Goal: Task Accomplishment & Management: Manage account settings

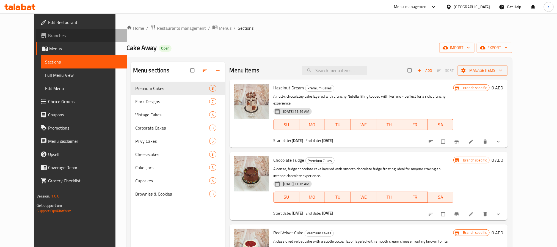
click at [48, 35] on span "Branches" at bounding box center [85, 35] width 74 height 7
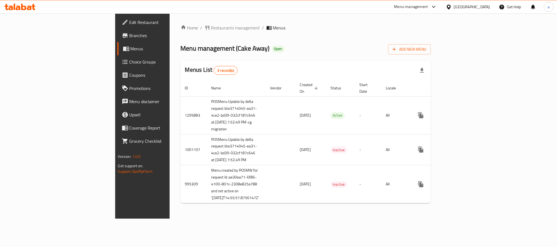
scroll to position [14, 0]
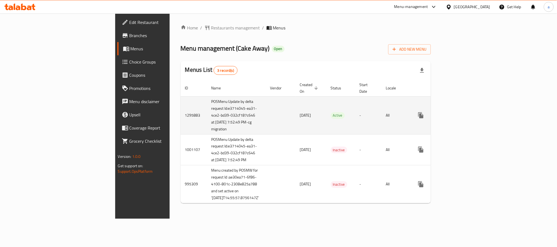
click at [464, 112] on icon "enhanced table" at bounding box center [461, 115] width 7 height 7
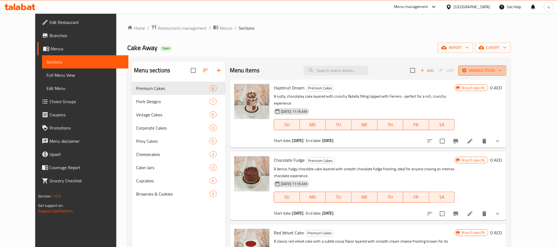
click at [502, 67] on span "Manage items" at bounding box center [482, 70] width 39 height 7
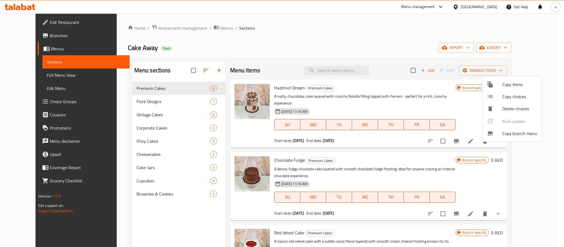
click at [504, 135] on span "Copy branch menu" at bounding box center [519, 133] width 35 height 7
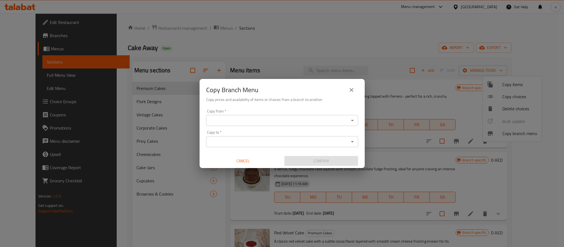
click at [217, 118] on input "Copy from   *" at bounding box center [278, 121] width 140 height 8
click at [200, 148] on div "Copy from   * Copy from * Copy to   * Copy to * Cancel Confirm" at bounding box center [281, 137] width 165 height 61
click at [253, 139] on input "Copy to   *" at bounding box center [278, 142] width 140 height 8
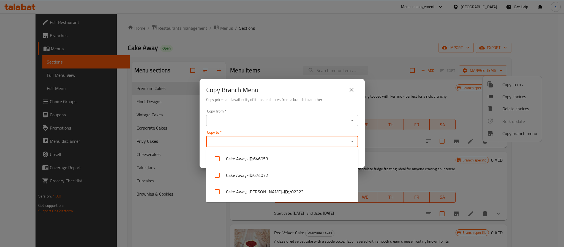
click at [198, 142] on div "Copy Branch Menu Copy prices and availability of items or choices from a branch…" at bounding box center [282, 123] width 564 height 247
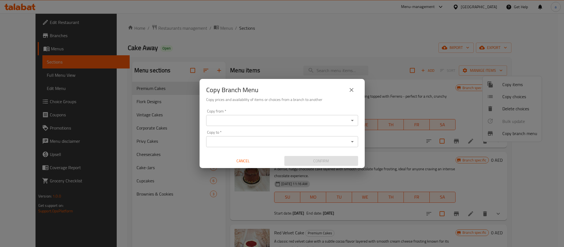
click at [348, 89] on button "close" at bounding box center [351, 89] width 13 height 13
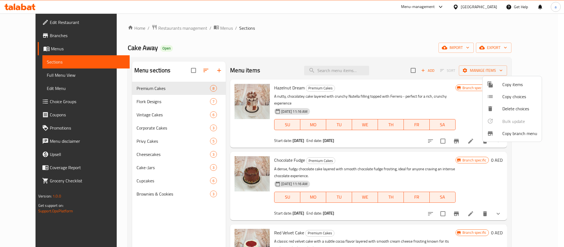
click at [26, 7] on div at bounding box center [282, 123] width 564 height 247
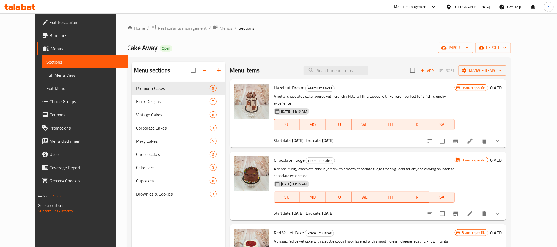
click at [28, 8] on icon at bounding box center [29, 8] width 5 height 5
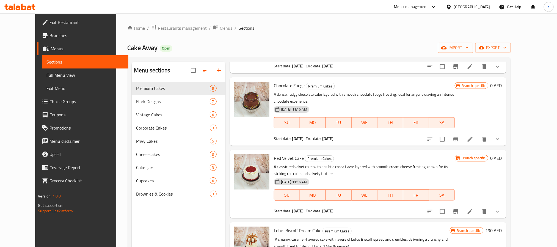
scroll to position [83, 0]
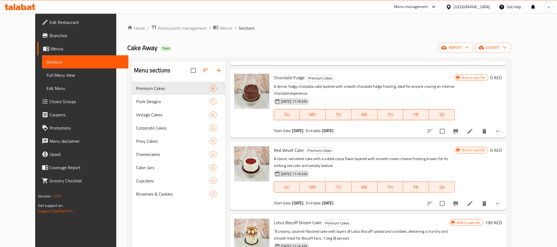
click at [50, 37] on span "Branches" at bounding box center [87, 35] width 74 height 7
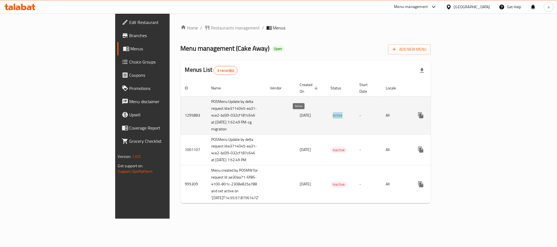
drag, startPoint x: 291, startPoint y: 116, endPoint x: 305, endPoint y: 116, distance: 13.8
click at [327, 116] on td "Active" at bounding box center [341, 115] width 29 height 38
click at [464, 116] on icon "enhanced table" at bounding box center [461, 115] width 7 height 7
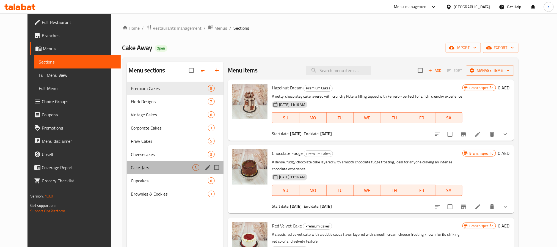
click at [127, 163] on div "Cake-Jars 3" at bounding box center [175, 167] width 97 height 13
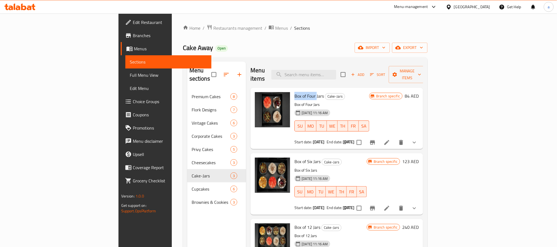
drag, startPoint x: 264, startPoint y: 89, endPoint x: 288, endPoint y: 88, distance: 24.0
click at [292, 90] on div "Box of Four Jars Cake-Jars Box of Four Jars 19-06-2025 11:16 AM SU MO TU WE TH …" at bounding box center [331, 118] width 79 height 57
click at [418, 139] on icon "show more" at bounding box center [414, 142] width 7 height 7
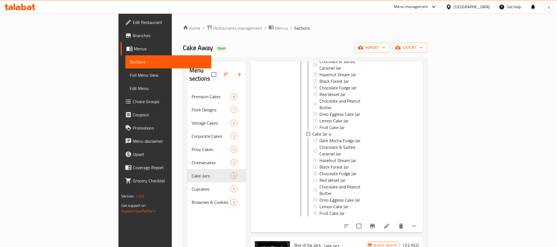
scroll to position [77, 0]
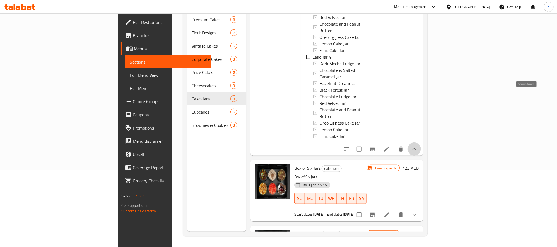
click at [418, 146] on icon "show more" at bounding box center [414, 149] width 7 height 7
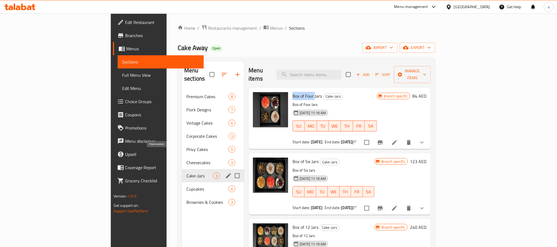
scroll to position [41, 0]
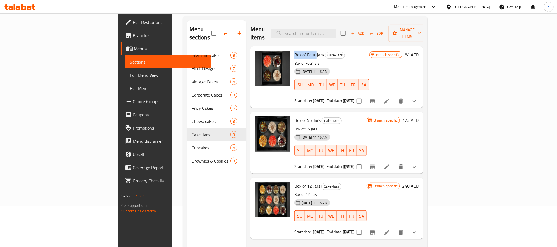
click at [130, 75] on span "Full Menu View" at bounding box center [168, 75] width 77 height 7
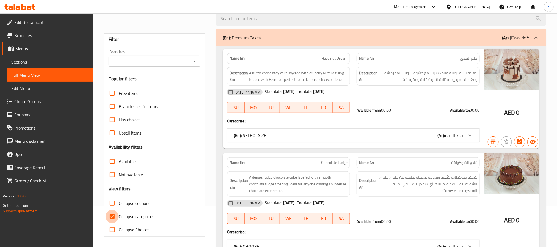
click at [112, 220] on input "Collapse categories" at bounding box center [112, 216] width 13 height 13
checkbox input "false"
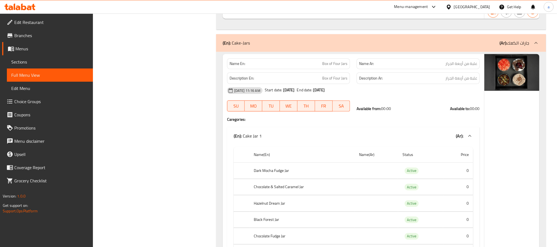
scroll to position [4210, 0]
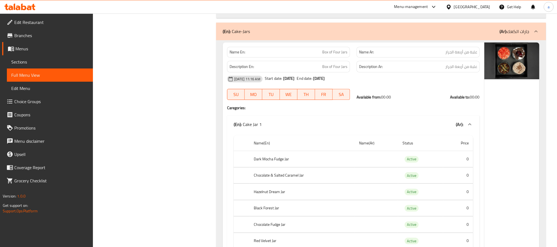
drag, startPoint x: 509, startPoint y: 48, endPoint x: 518, endPoint y: 48, distance: 9.1
click at [518, 35] on p "(Ar): جارات الكعك" at bounding box center [515, 31] width 30 height 7
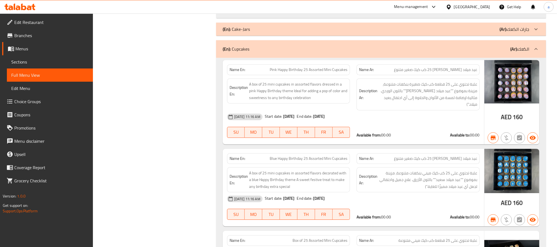
click at [420, 32] on div "(En): Cake-Jars (Ar): جارات الكعك" at bounding box center [376, 29] width 307 height 7
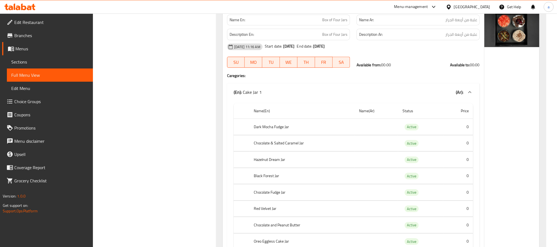
scroll to position [4222, 0]
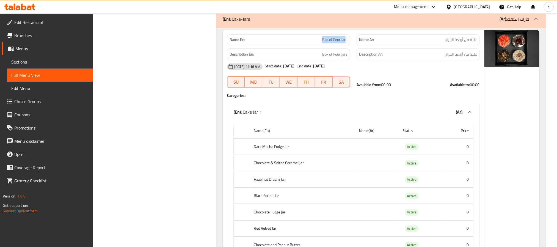
drag, startPoint x: 323, startPoint y: 54, endPoint x: 345, endPoint y: 56, distance: 22.6
click at [345, 43] on span "Box of Four Jars" at bounding box center [334, 40] width 25 height 6
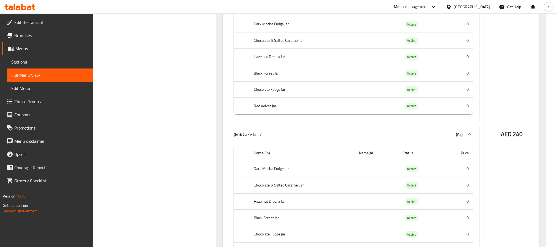
scroll to position [7689, 0]
